Goal: Feedback & Contribution: Contribute content

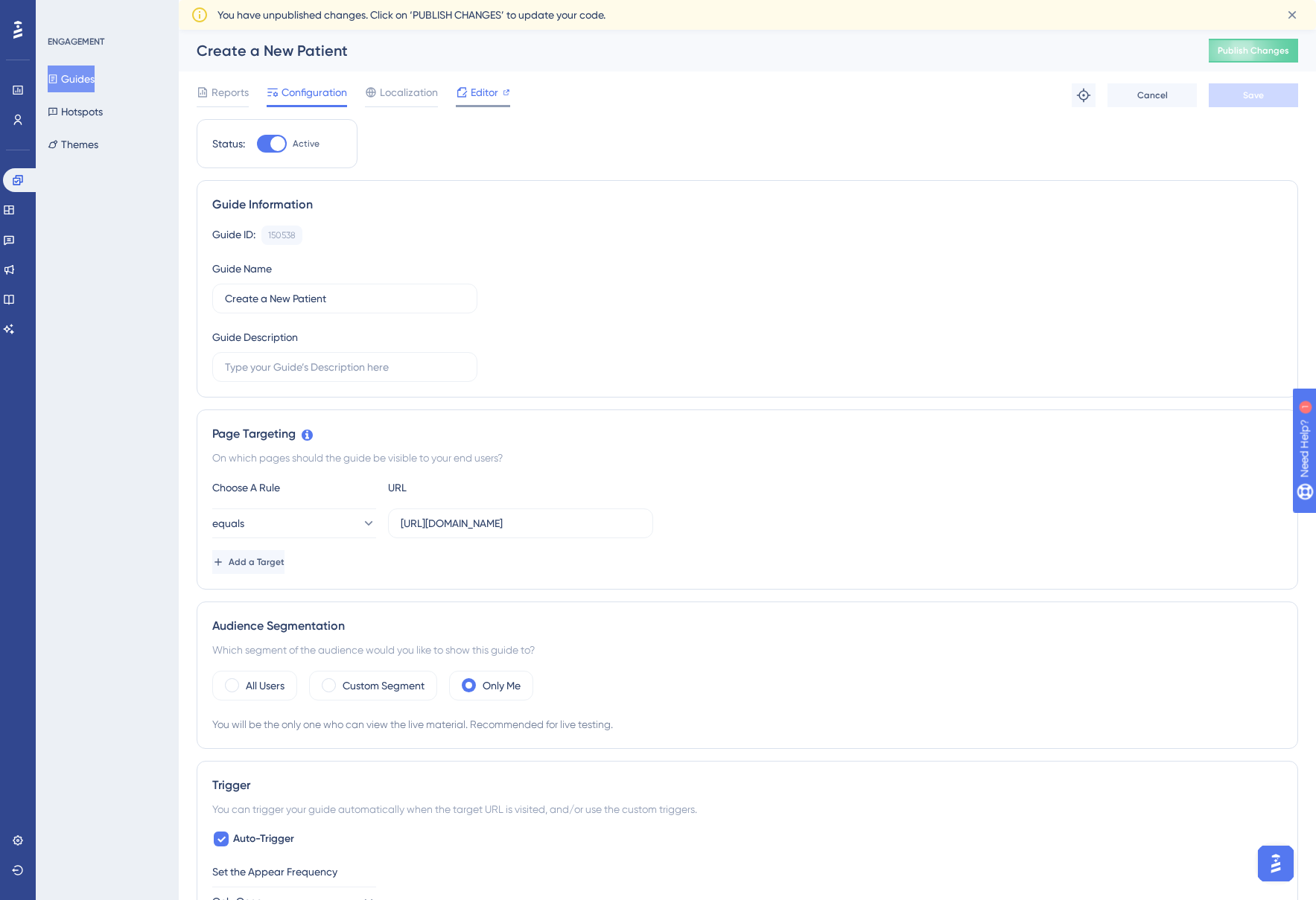
click at [499, 96] on div "Editor" at bounding box center [483, 92] width 54 height 18
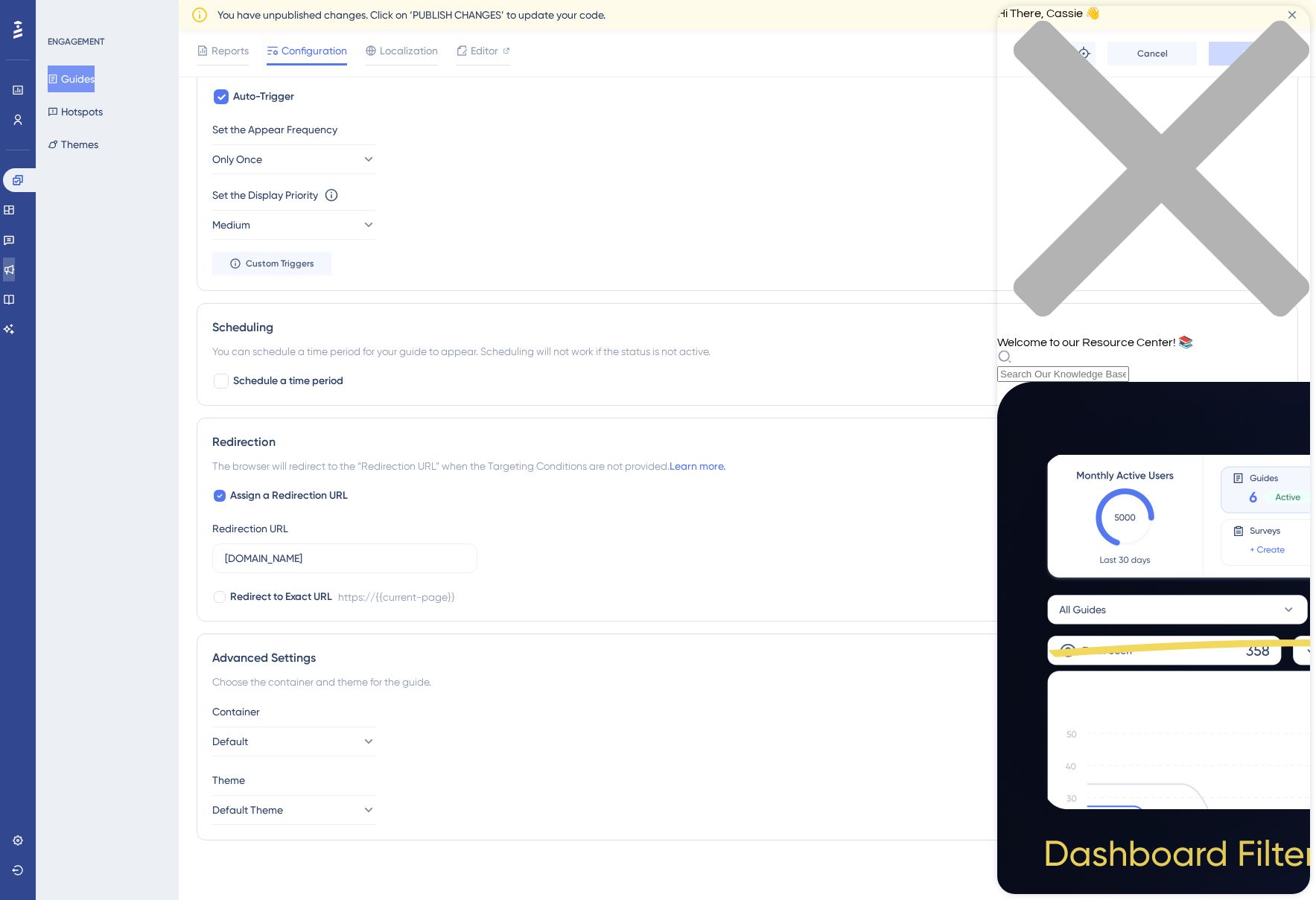
click at [1288, 29] on icon "close resource center" at bounding box center [1154, 176] width 313 height 313
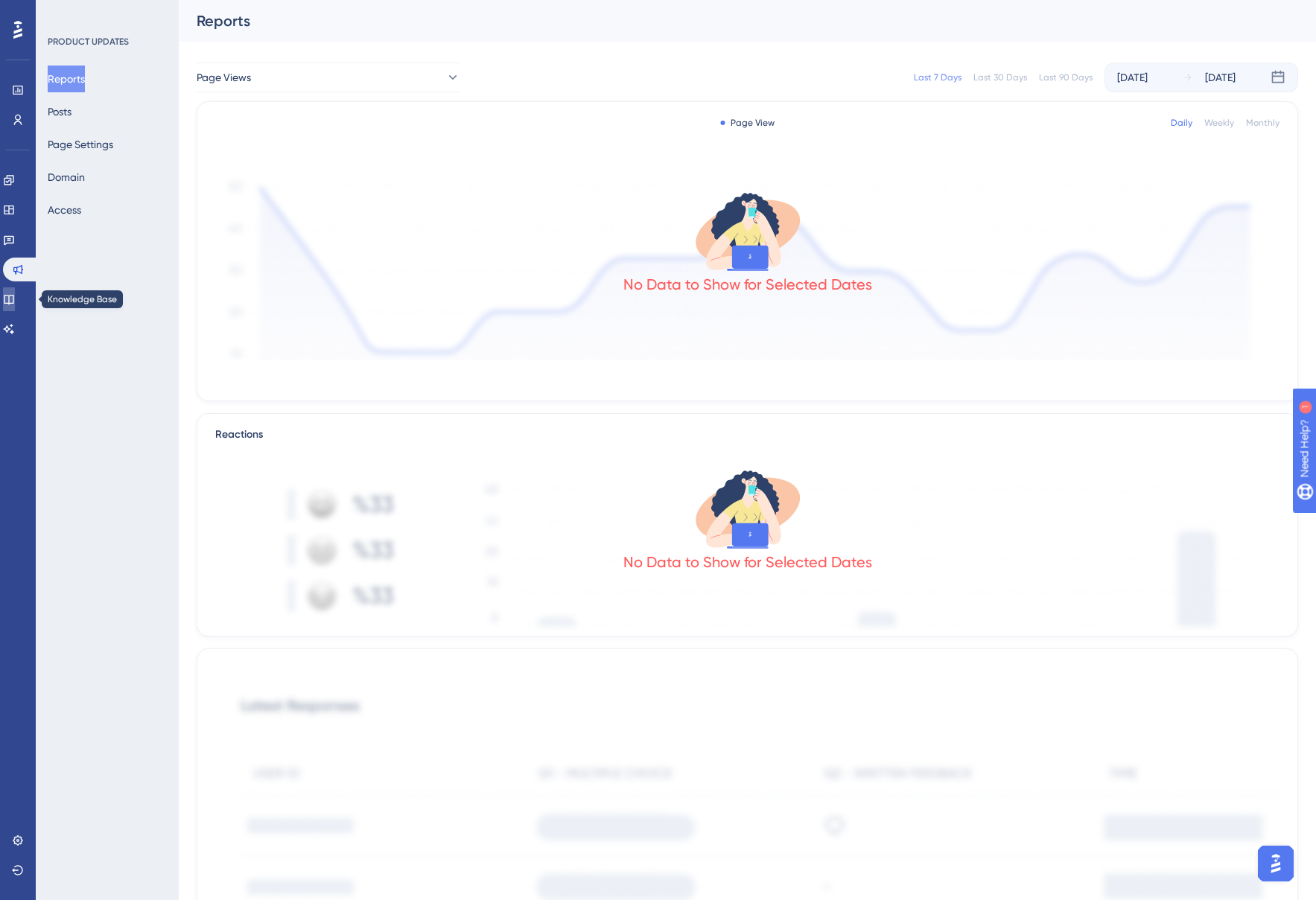
click at [15, 300] on link at bounding box center [9, 300] width 12 height 24
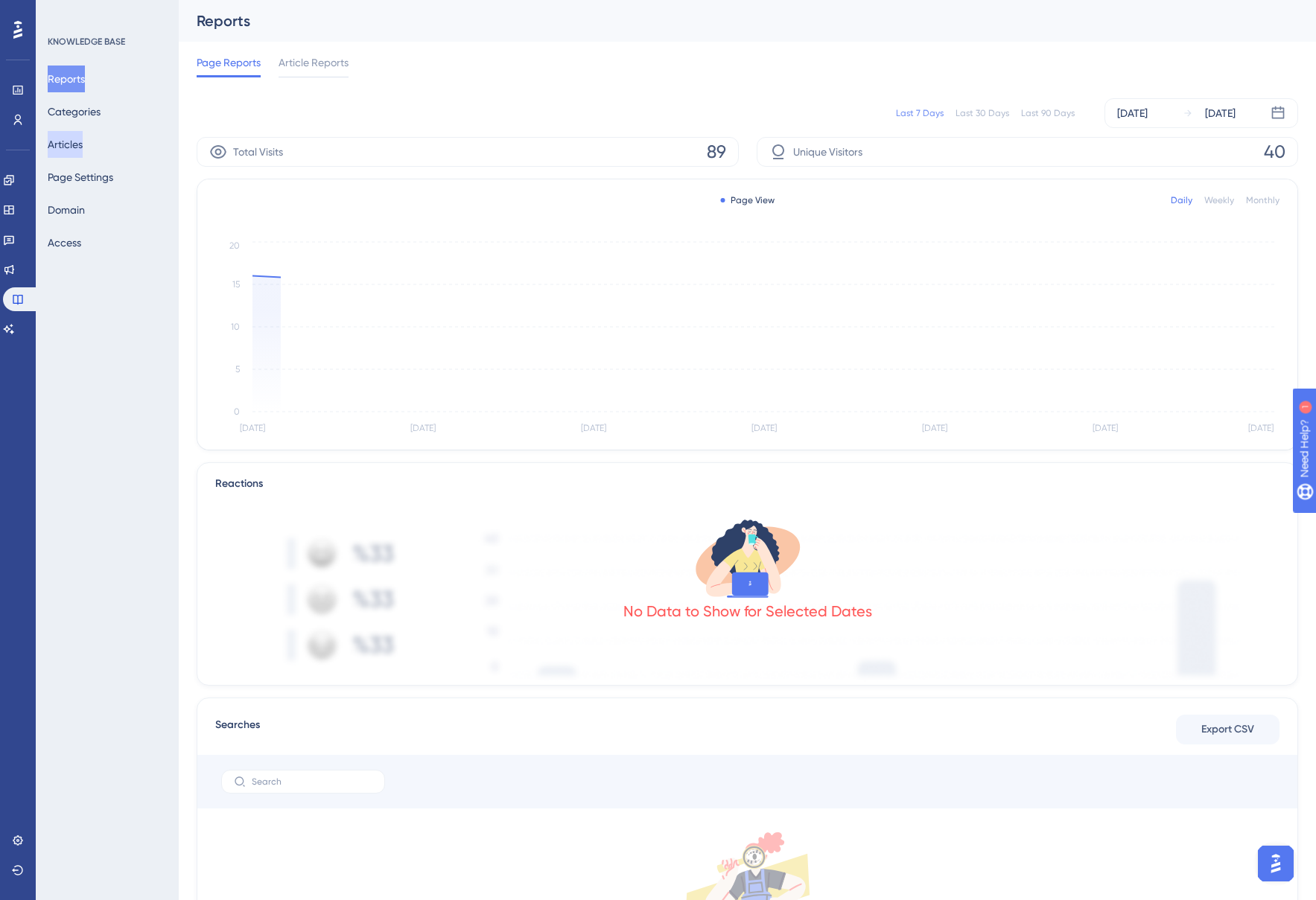
click at [83, 141] on button "Articles" at bounding box center [64, 144] width 35 height 27
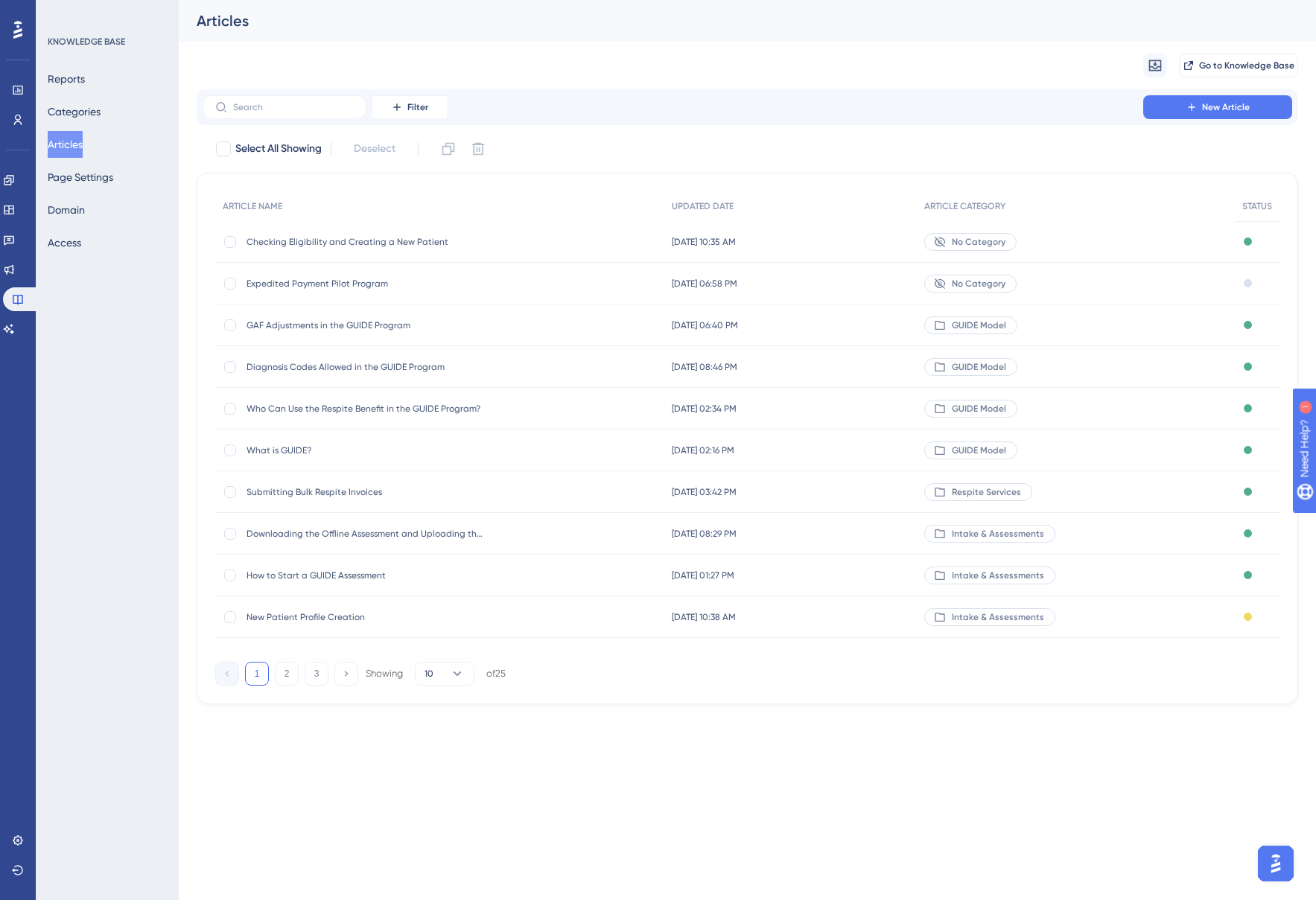
drag, startPoint x: 318, startPoint y: 678, endPoint x: 328, endPoint y: 657, distance: 23.3
click at [318, 677] on button "3" at bounding box center [317, 674] width 24 height 24
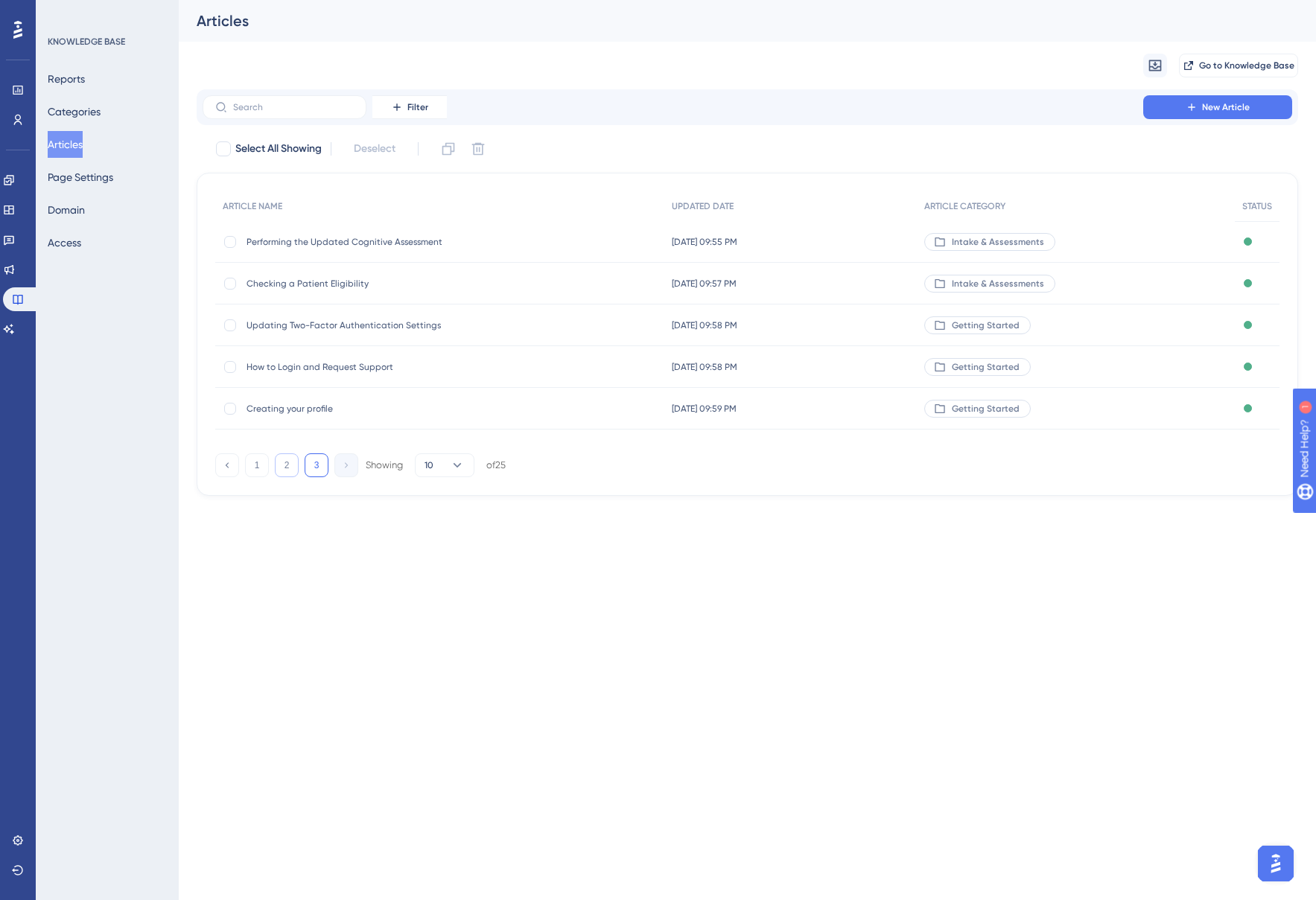
click at [287, 464] on button "2" at bounding box center [287, 465] width 24 height 24
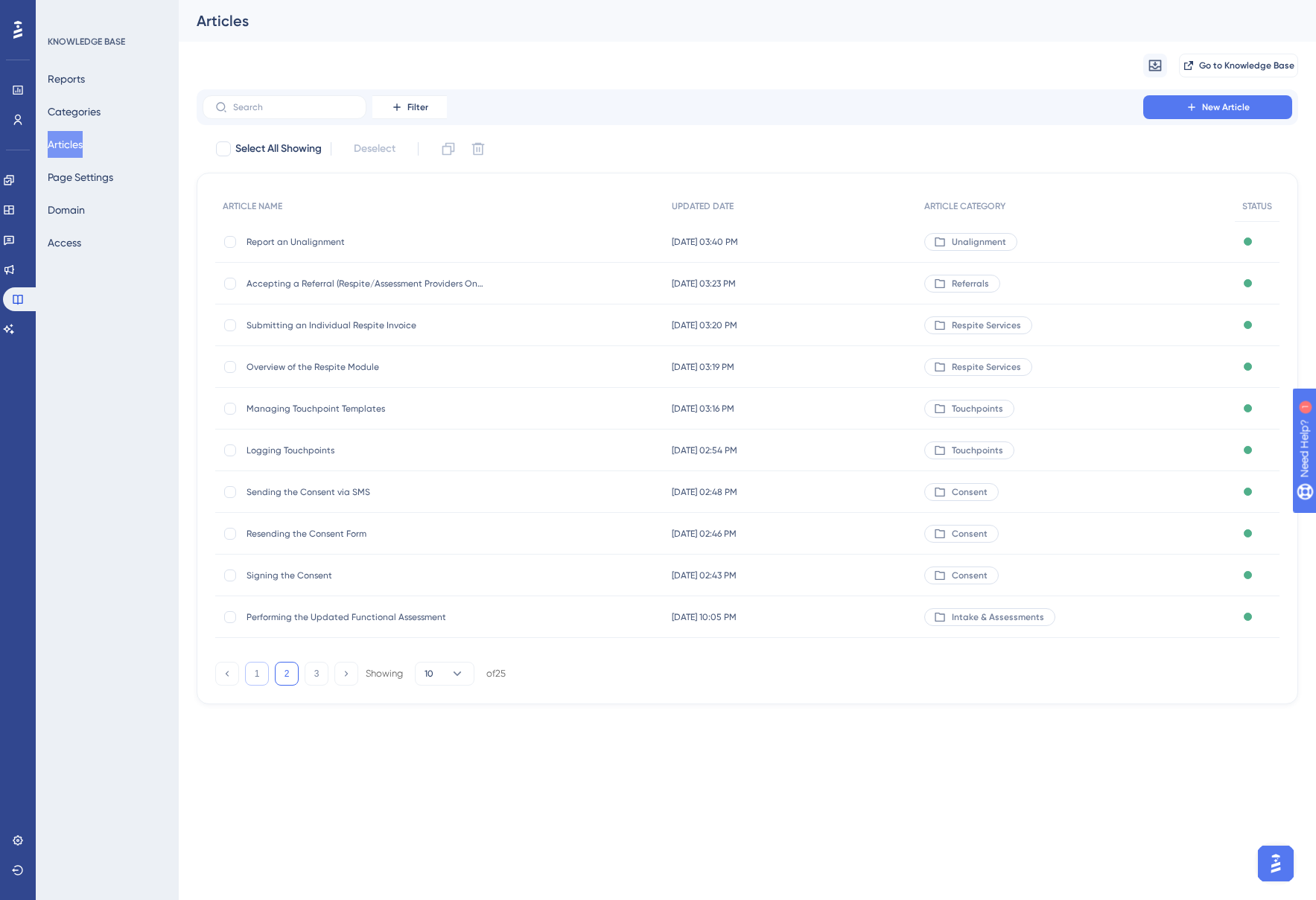
click at [253, 671] on button "1" at bounding box center [257, 674] width 24 height 24
click at [348, 246] on span "Checking Eligibility and Creating a New Patient" at bounding box center [365, 242] width 238 height 12
click at [315, 108] on input "text" at bounding box center [294, 107] width 121 height 11
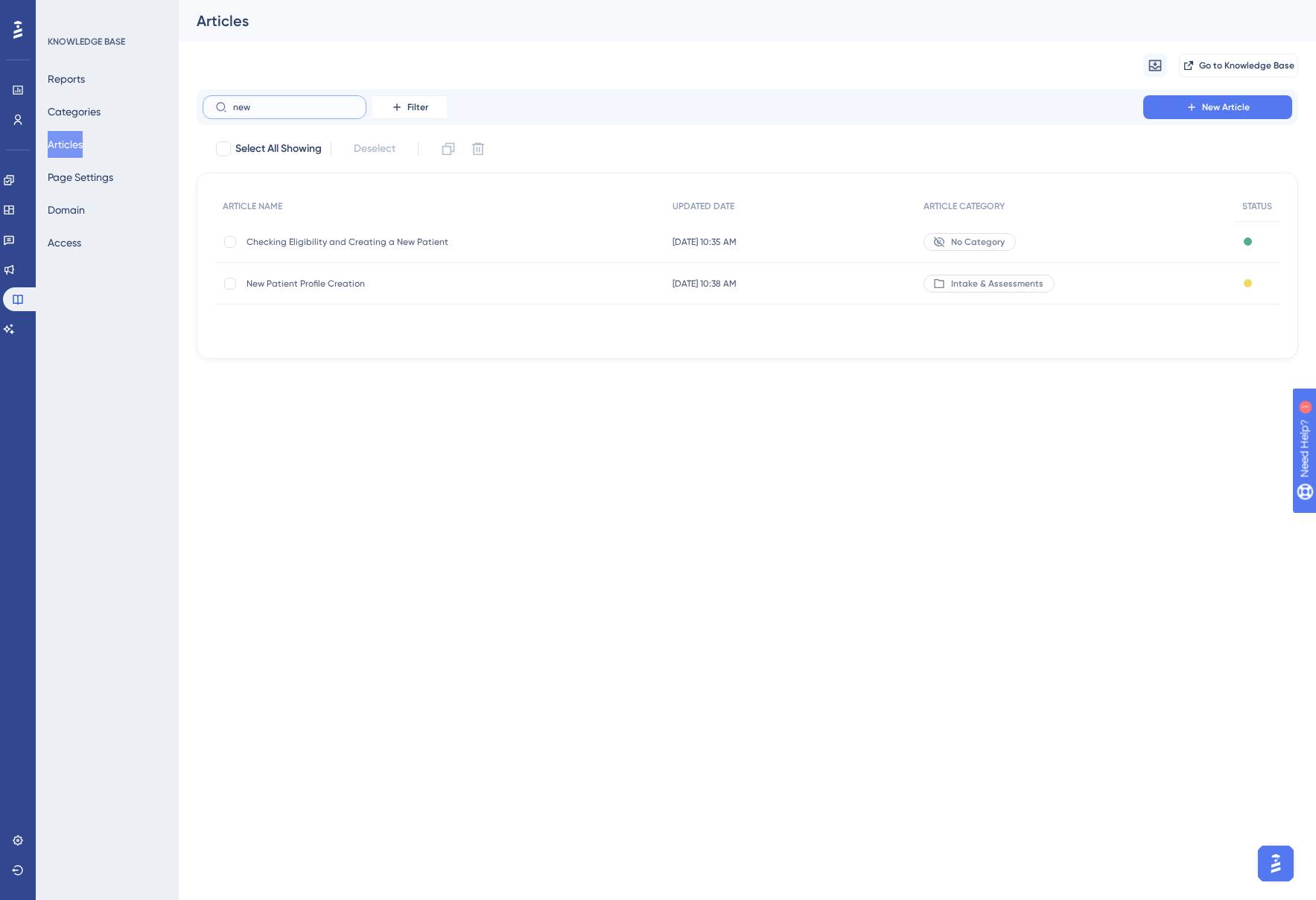
type input "new"
click at [316, 282] on span "New Patient Profile Creation" at bounding box center [365, 284] width 238 height 12
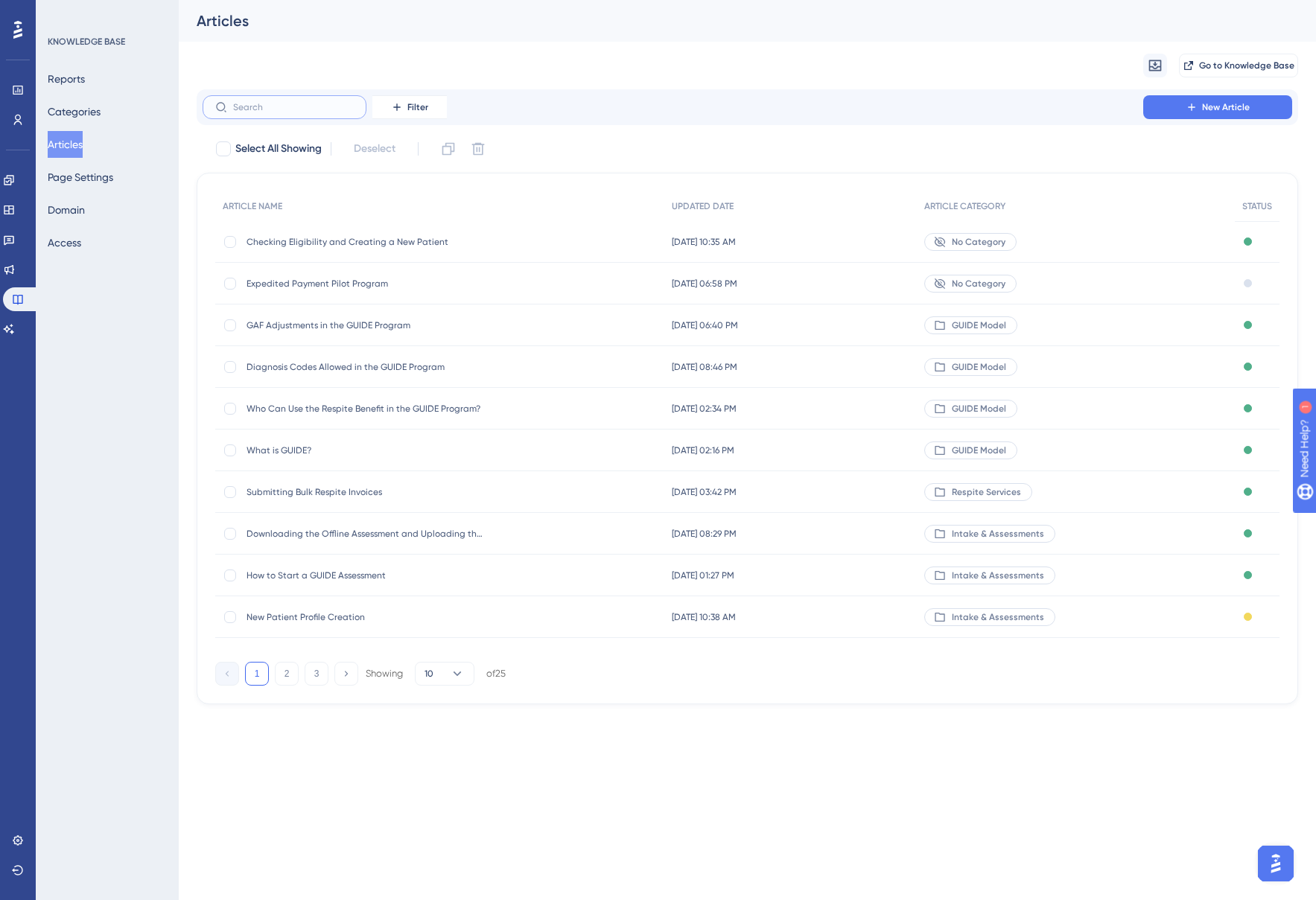
click at [273, 102] on input "text" at bounding box center [294, 107] width 121 height 11
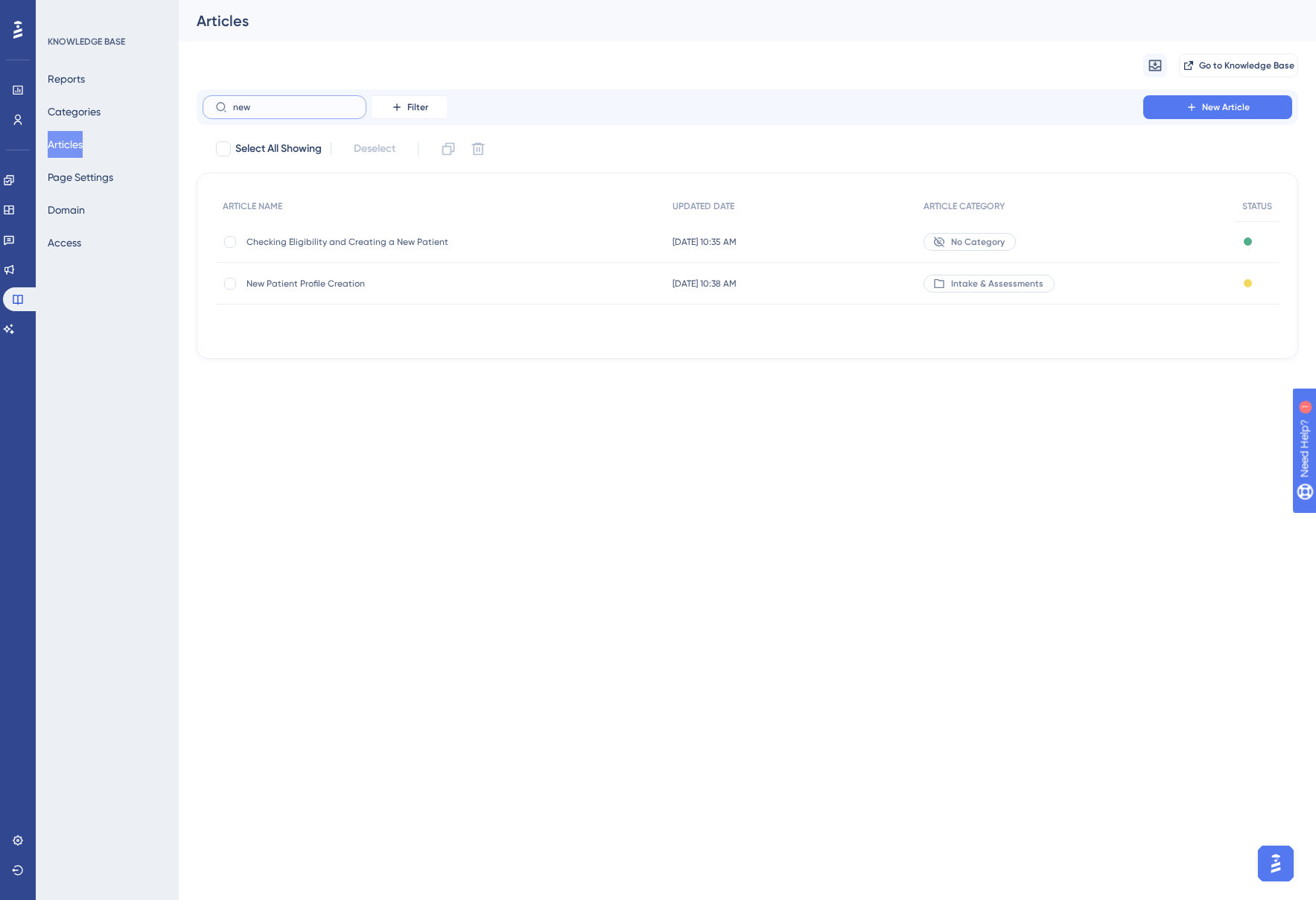
type input "new"
click at [360, 241] on span "Checking Eligibility and Creating a New Patient" at bounding box center [365, 242] width 238 height 12
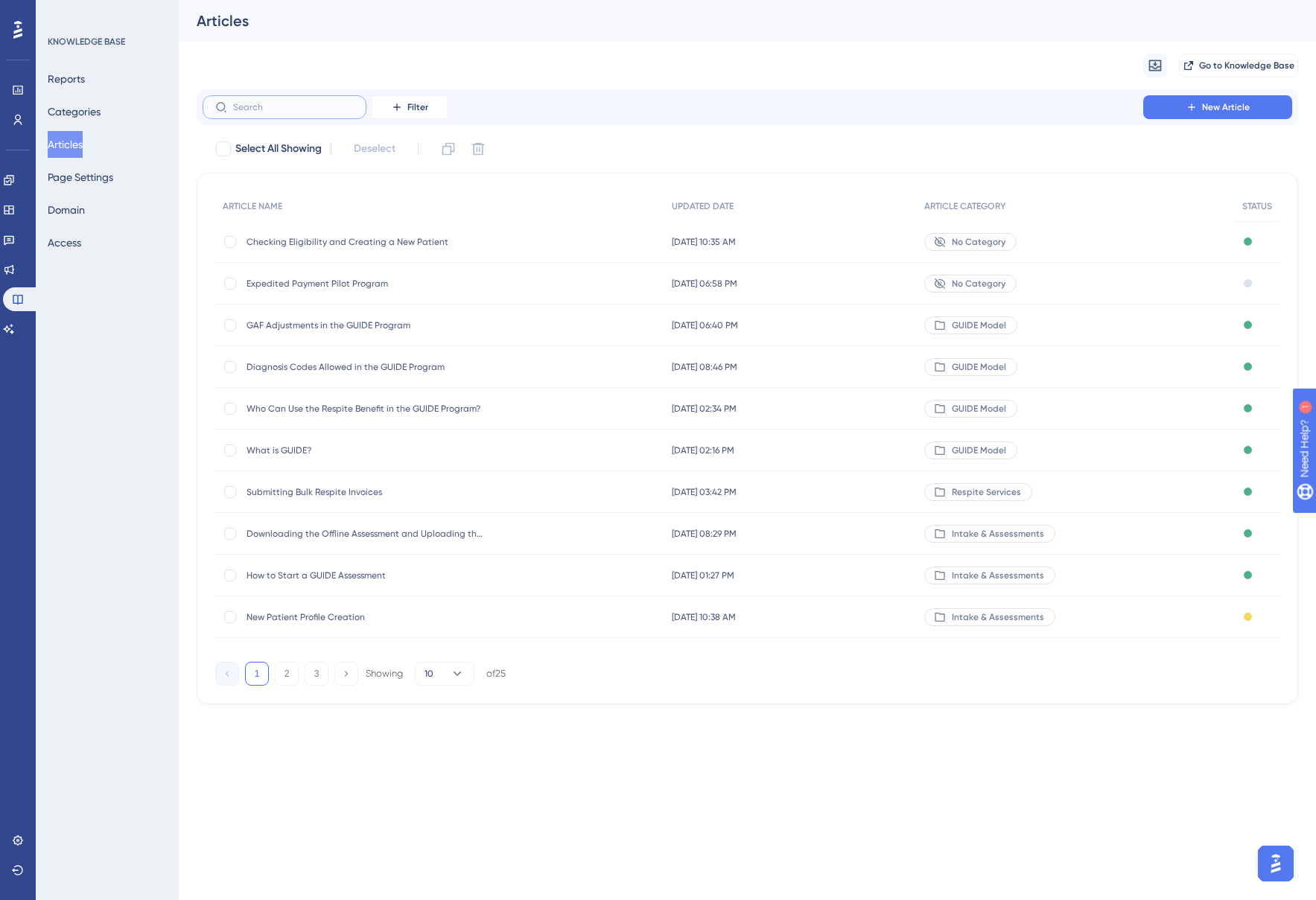
click at [309, 108] on input "text" at bounding box center [294, 107] width 121 height 11
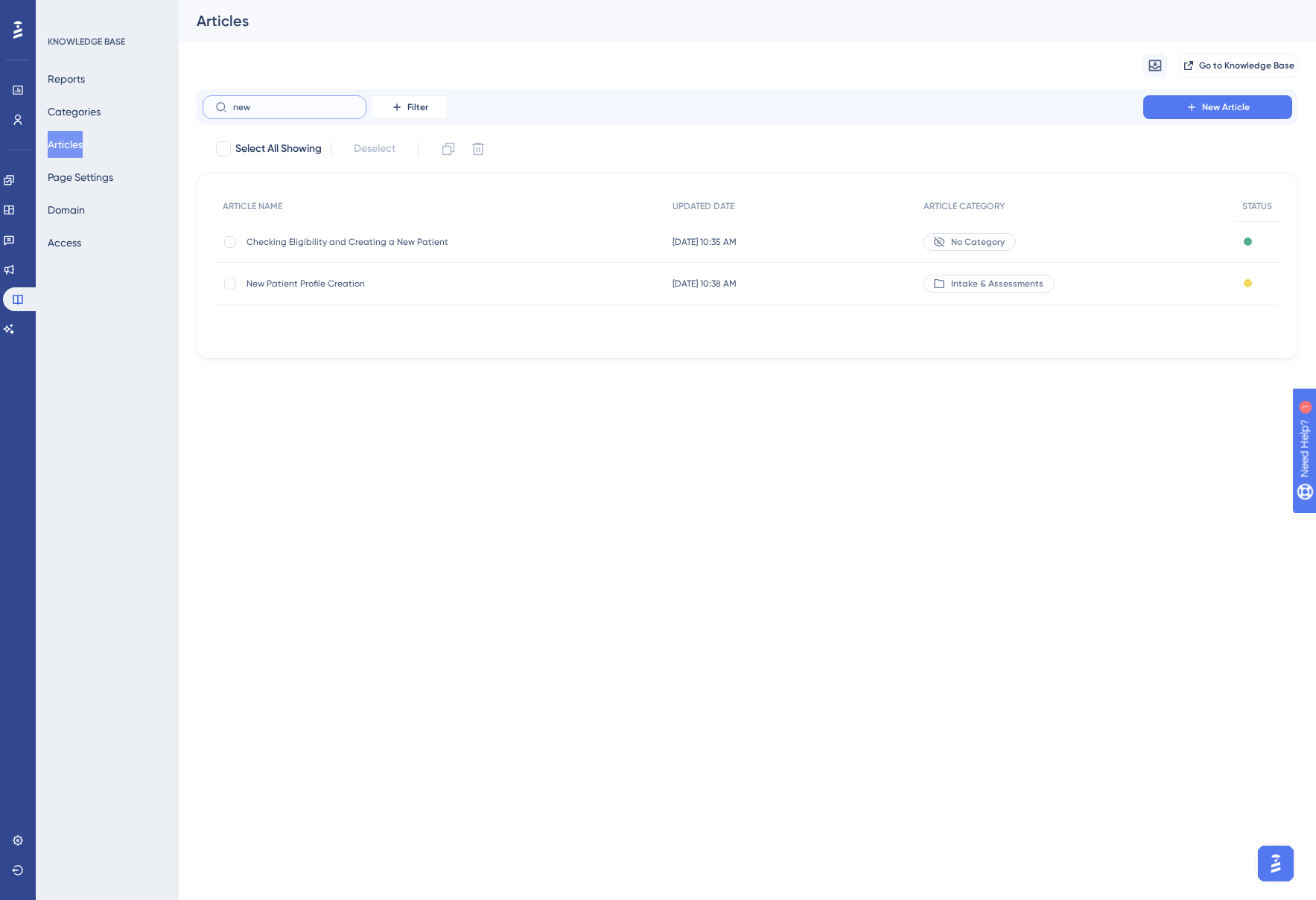
type input "new"
click at [693, 279] on span "Aug 25 2025, 10:38 AM" at bounding box center [705, 284] width 64 height 12
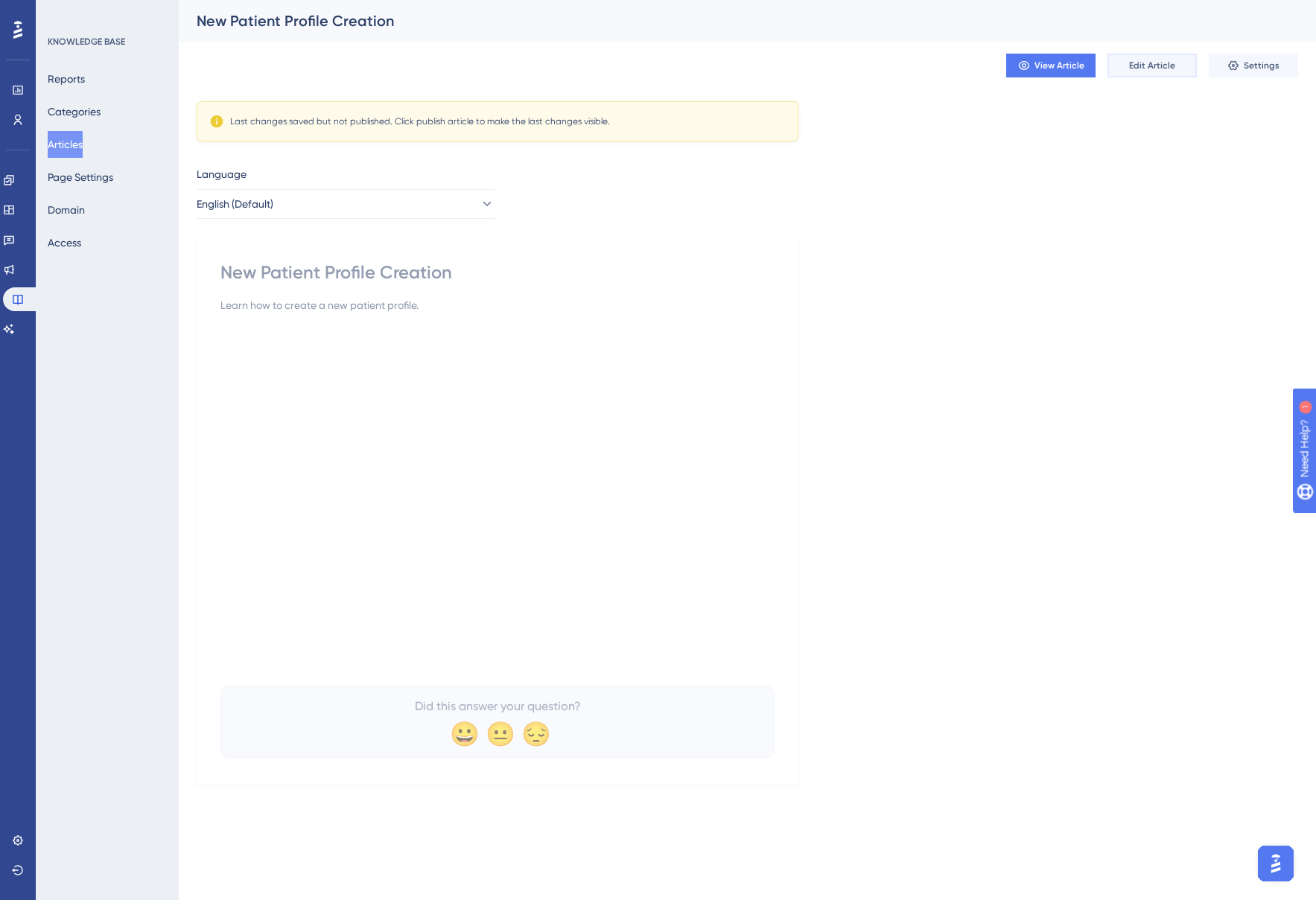
click at [1169, 64] on span "Edit Article" at bounding box center [1152, 65] width 47 height 12
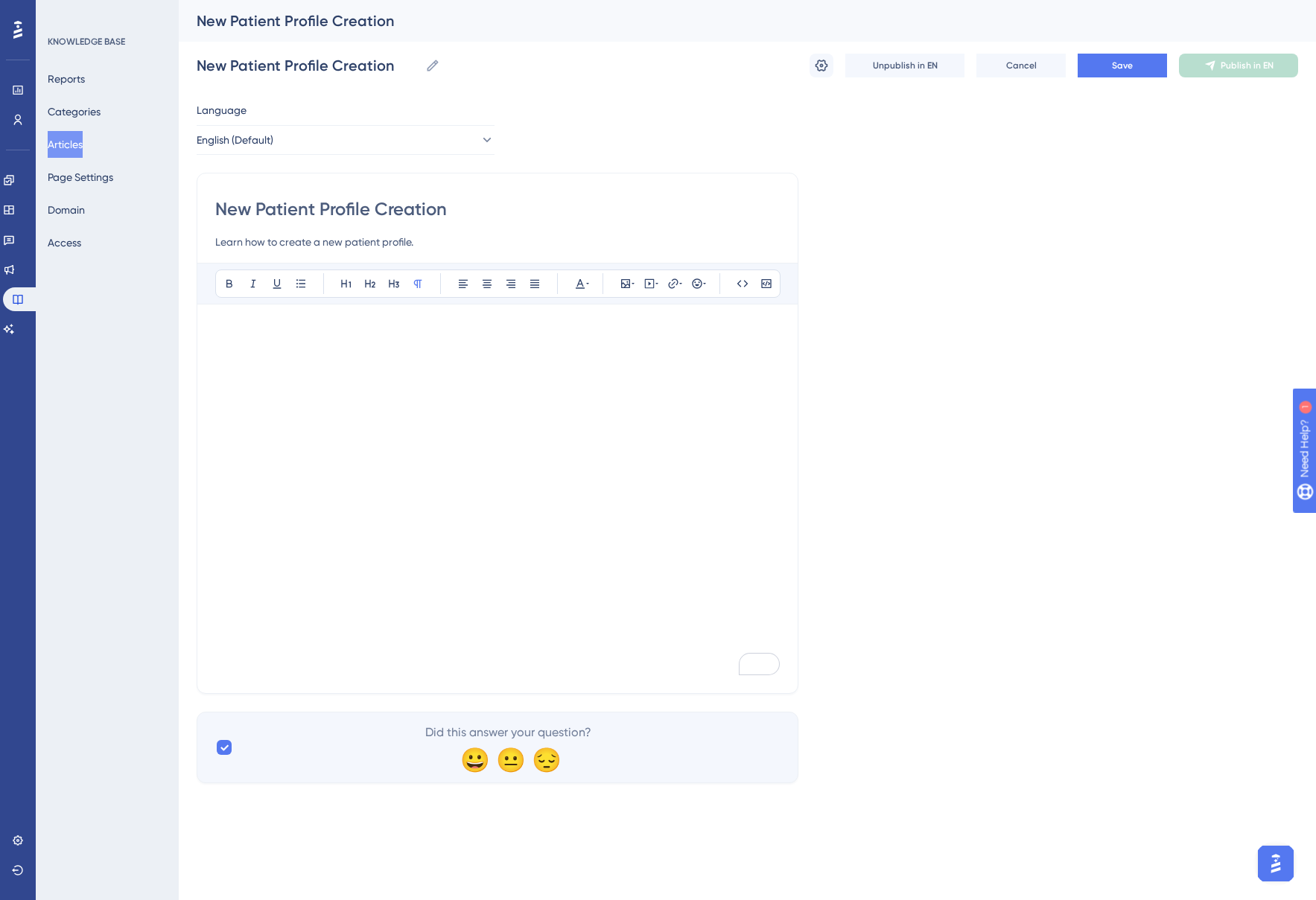
click at [688, 668] on p "To enrich screen reader interactions, please activate Accessibility in Grammarl…" at bounding box center [498, 667] width 565 height 18
click at [652, 285] on icon at bounding box center [649, 284] width 12 height 12
click at [655, 356] on textarea "To enrich screen reader interactions, please activate Accessibility in Grammarl…" at bounding box center [649, 376] width 227 height 67
paste textarea "<iframe src="https://app.tango.us/app/embed/f1bc3f34-80ab-4651-8298-5592357a7bb…"
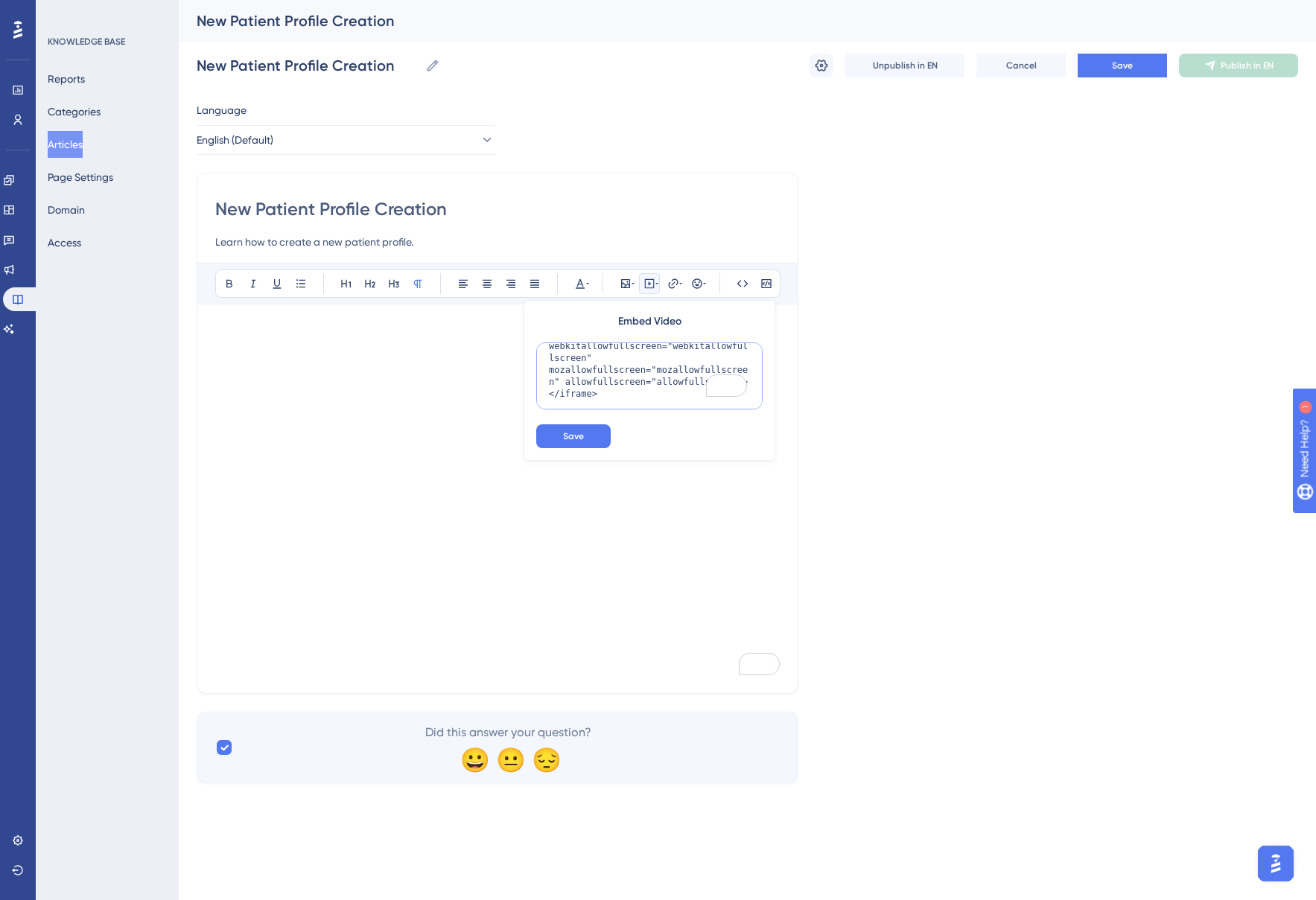
type textarea "<iframe src="https://app.tango.us/app/embed/f1bc3f34-80ab-4651-8298-5592357a7bb…"
click at [594, 434] on button "Save" at bounding box center [573, 436] width 74 height 24
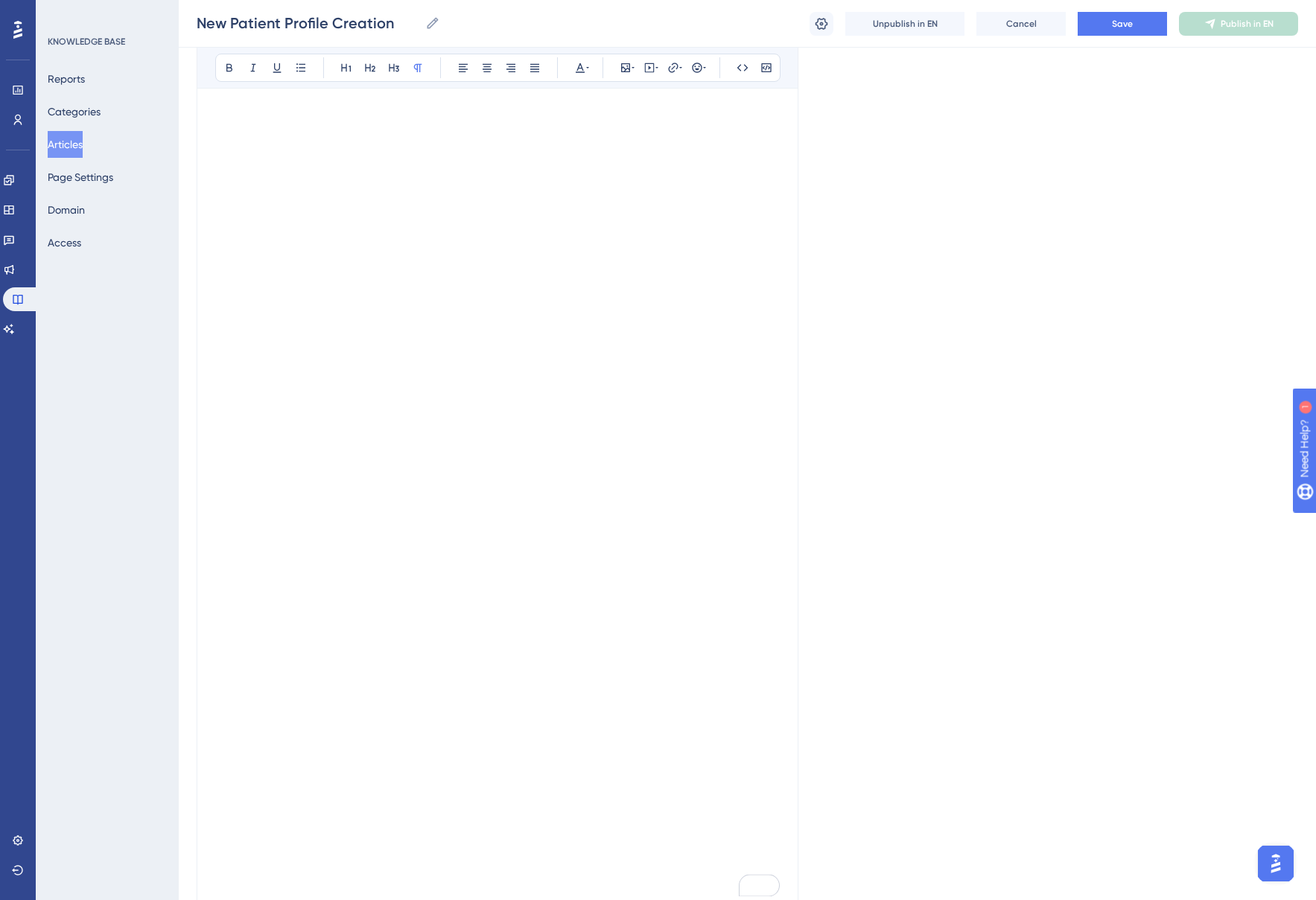
scroll to position [348, 0]
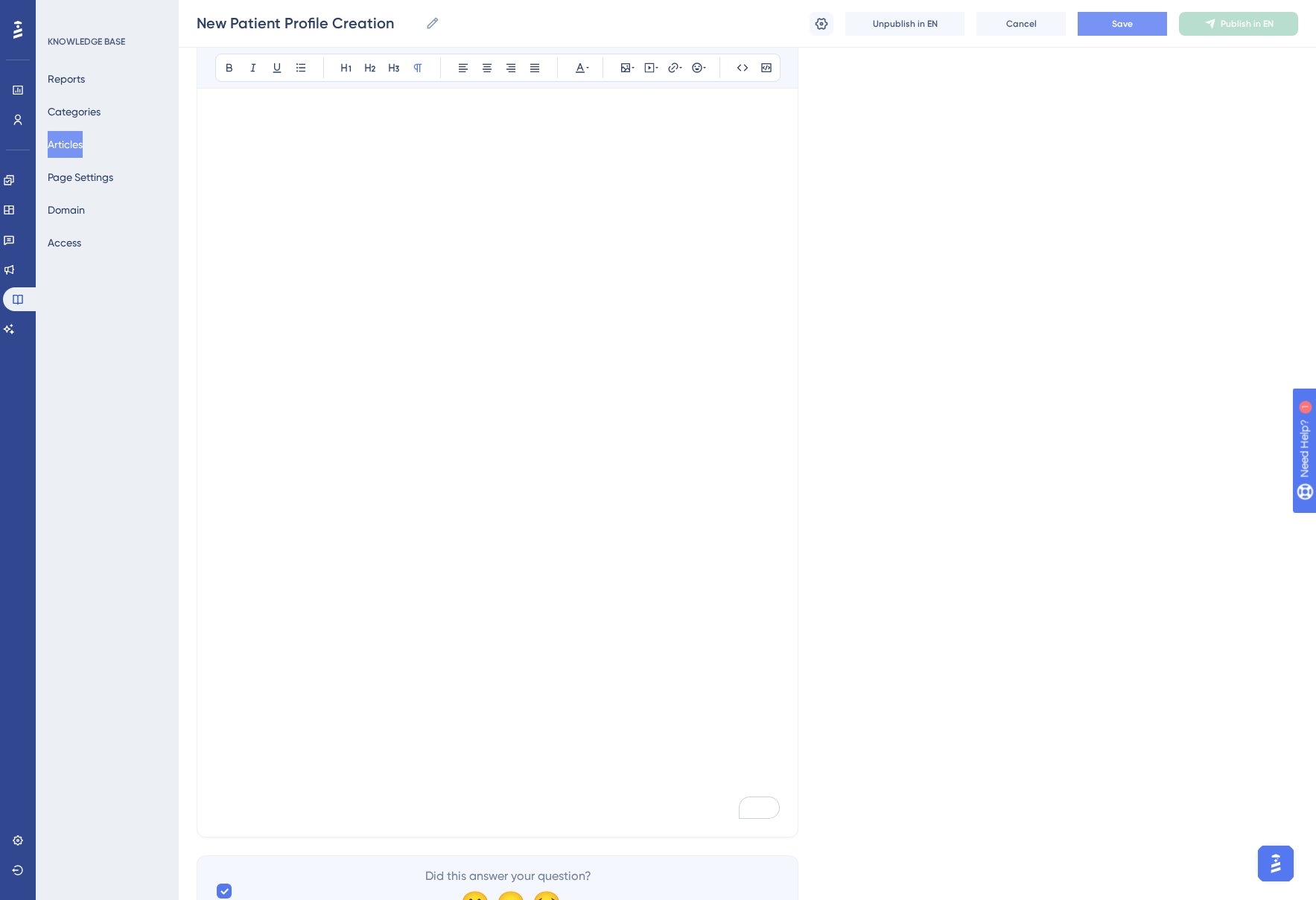
click at [1110, 29] on button "Save" at bounding box center [1122, 24] width 89 height 24
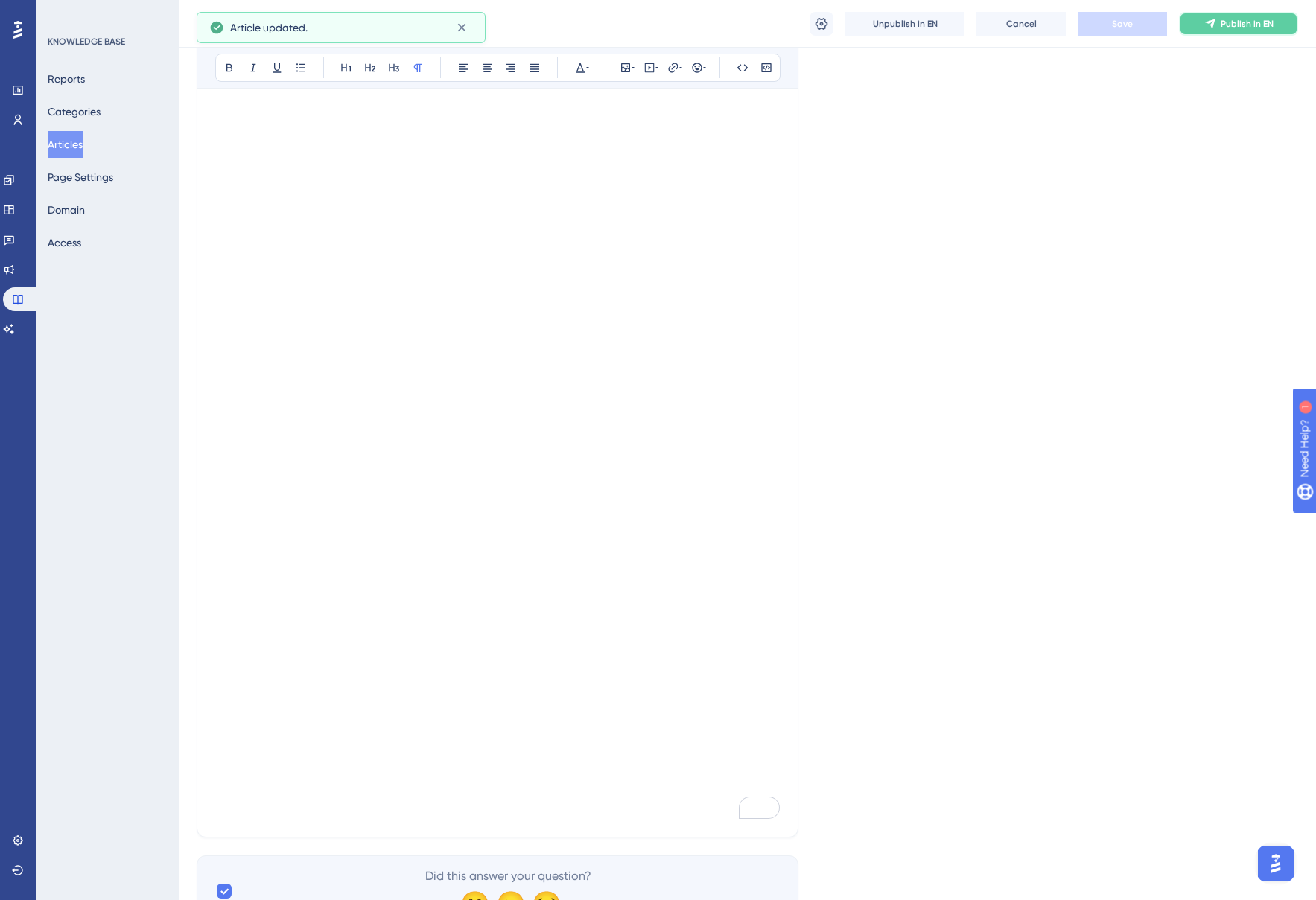
drag, startPoint x: 1228, startPoint y: 27, endPoint x: 1218, endPoint y: 40, distance: 16.4
click at [1228, 27] on span "Publish in EN" at bounding box center [1247, 24] width 52 height 12
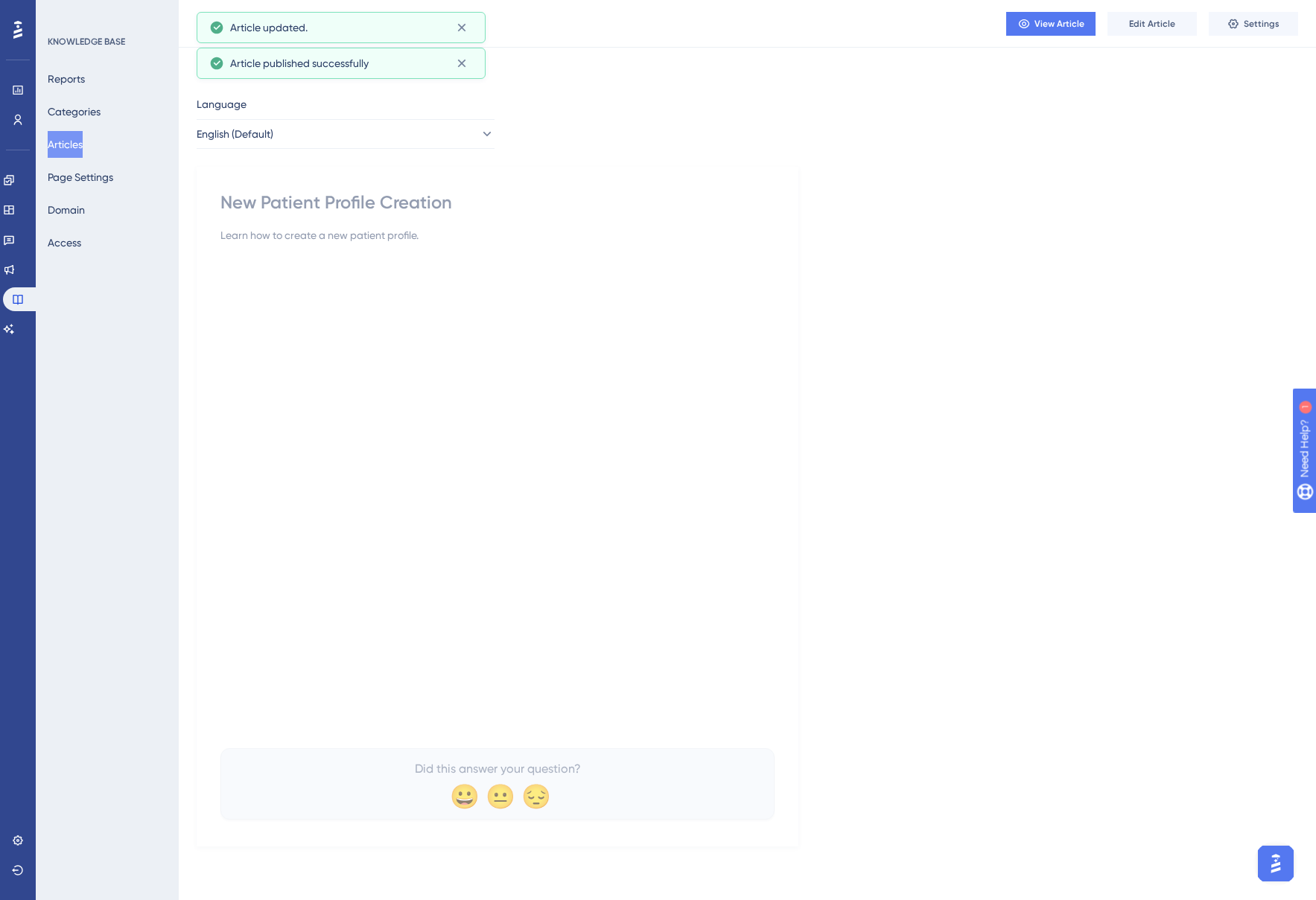
scroll to position [0, 0]
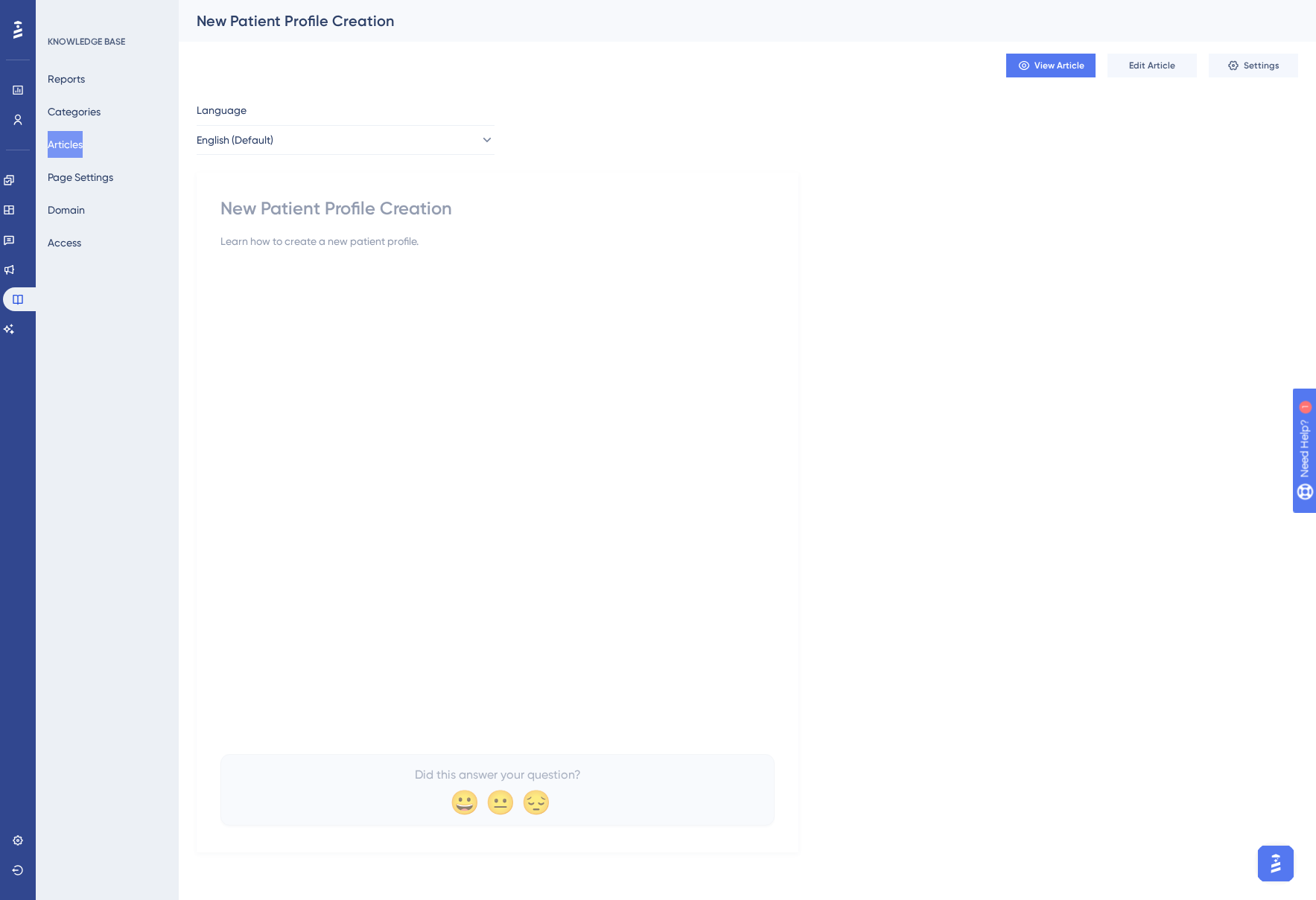
drag, startPoint x: 70, startPoint y: 142, endPoint x: 149, endPoint y: 141, distance: 79.0
click at [70, 142] on button "Articles" at bounding box center [64, 144] width 35 height 27
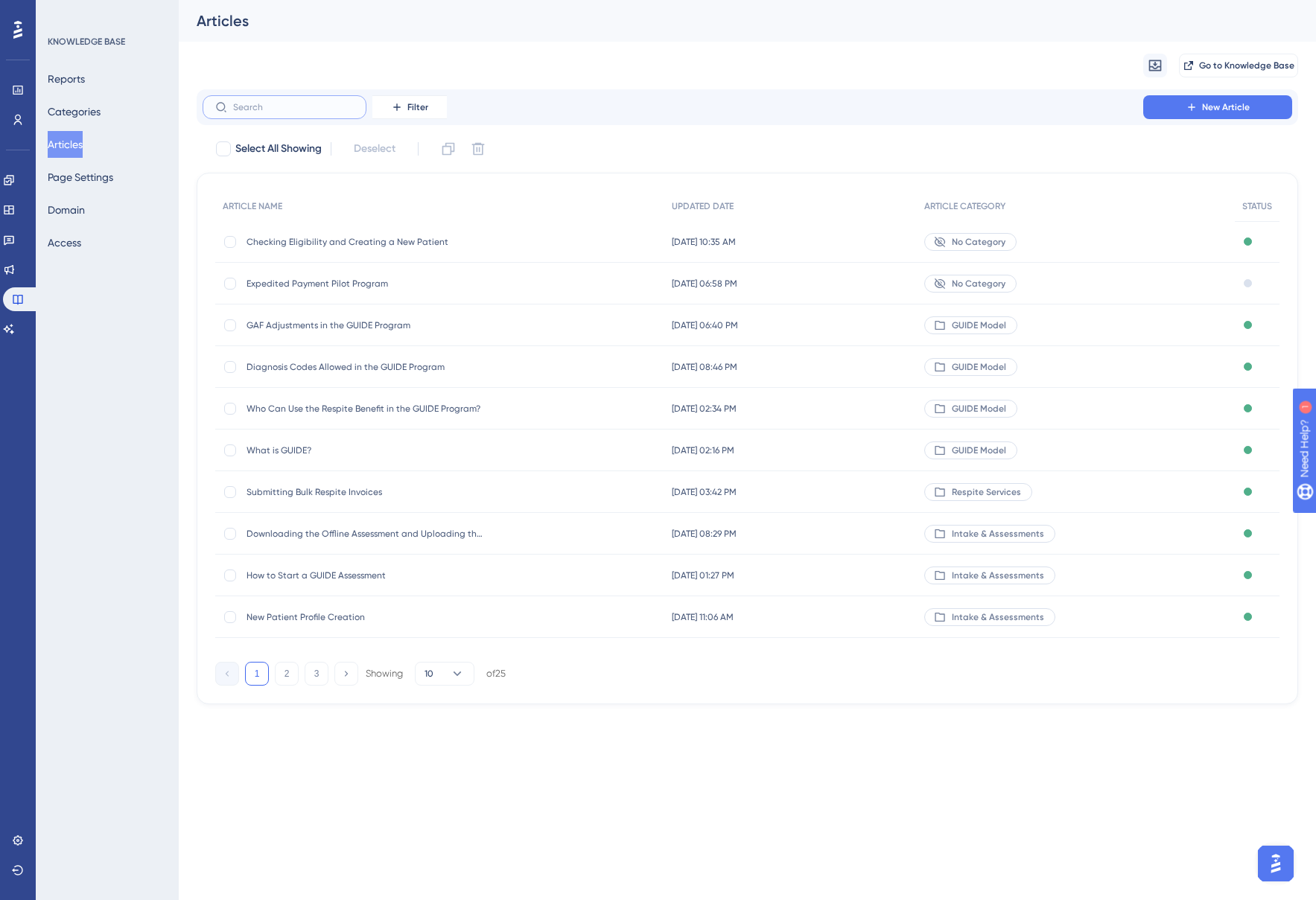
click at [329, 111] on input "text" at bounding box center [294, 107] width 121 height 11
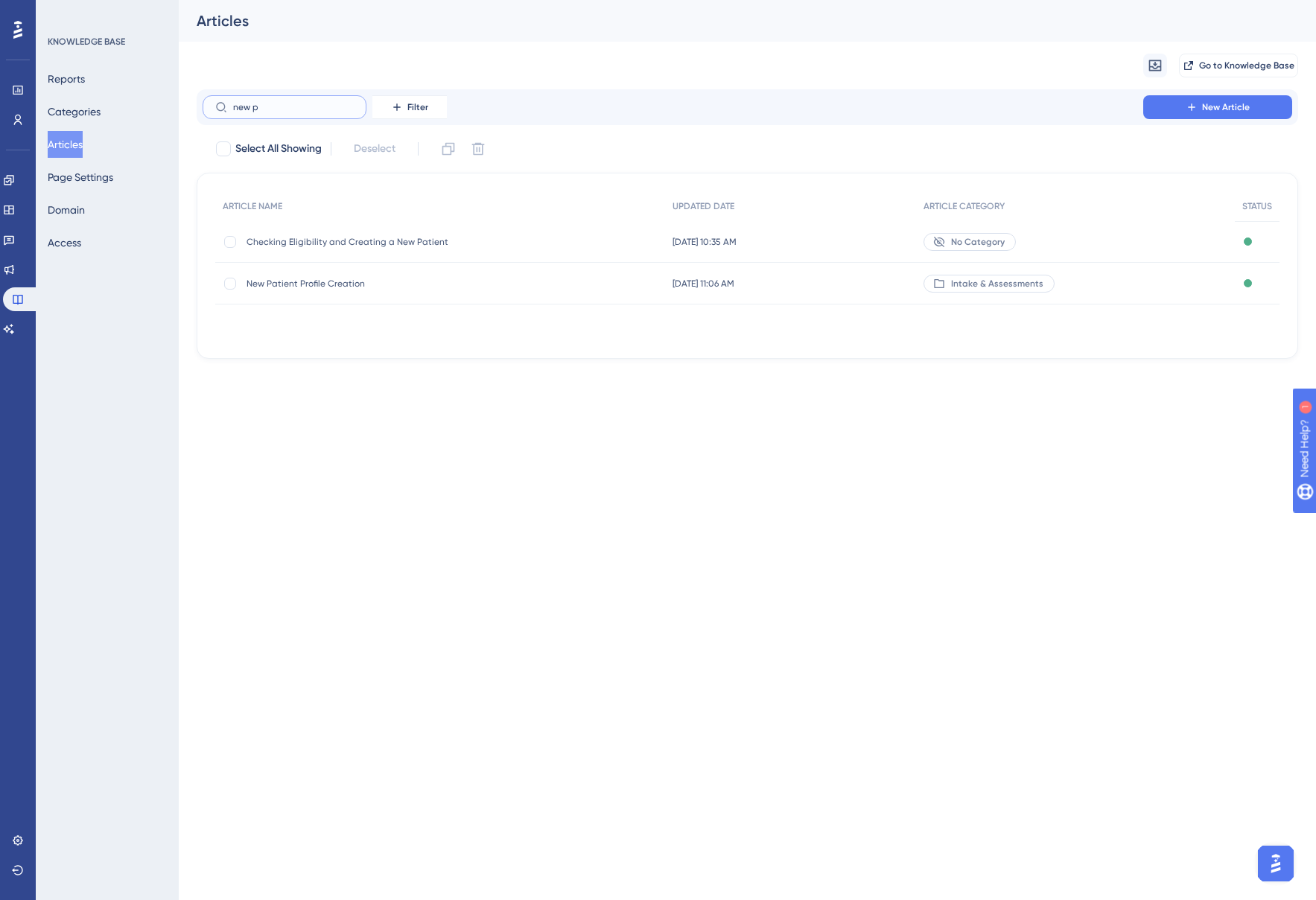
type input "new p"
click at [228, 240] on div at bounding box center [231, 242] width 12 height 12
click at [483, 149] on icon at bounding box center [478, 148] width 15 height 15
checkbox input "false"
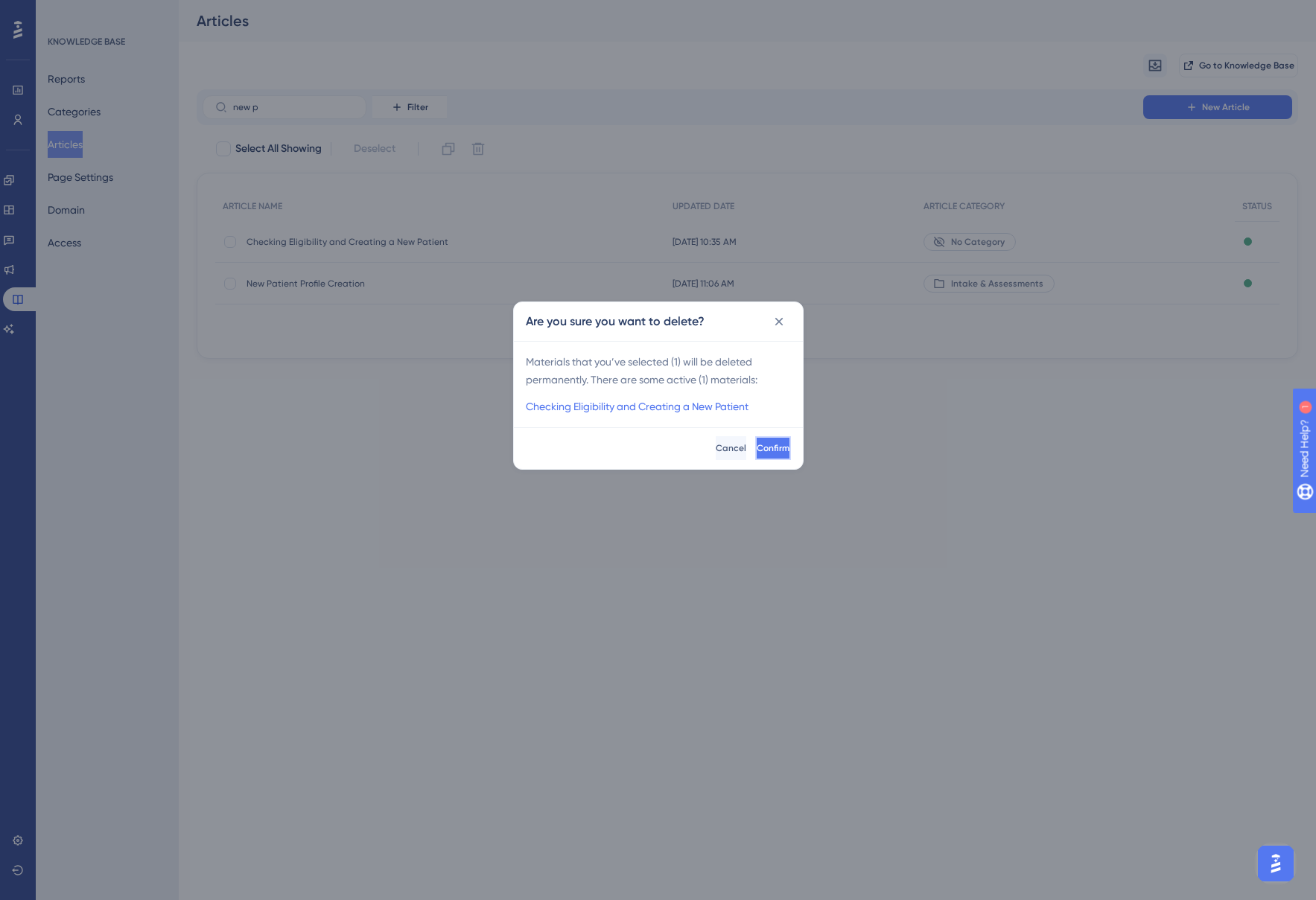
click at [757, 451] on span "Confirm" at bounding box center [773, 448] width 33 height 12
